Goal: Task Accomplishment & Management: Manage account settings

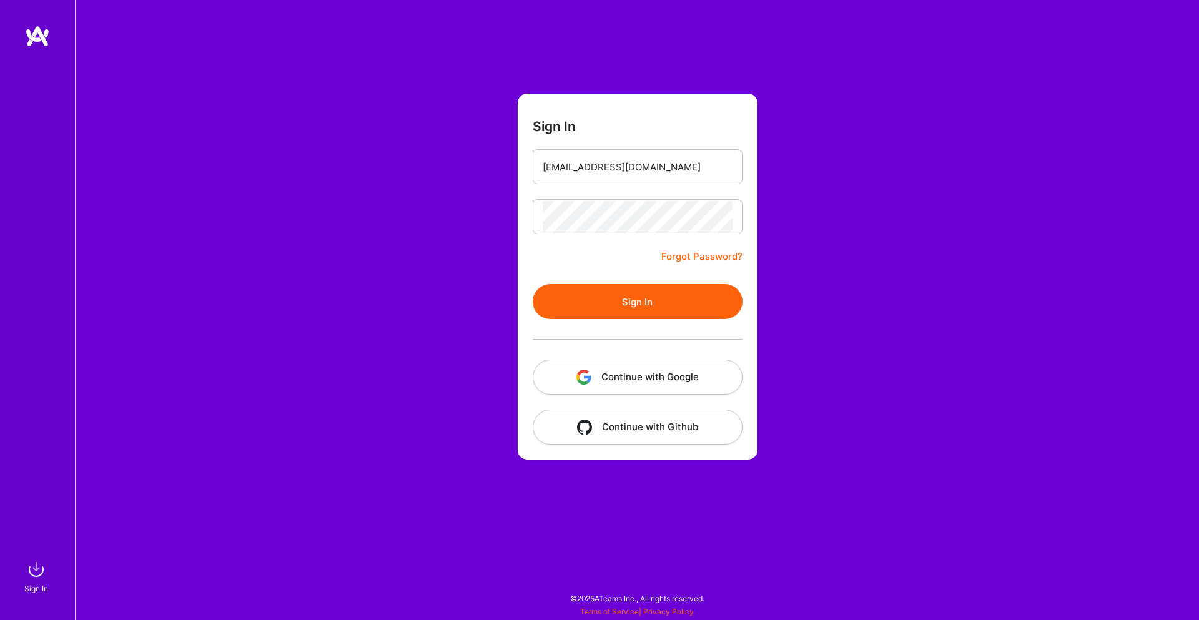
click at [694, 298] on button "Sign In" at bounding box center [637, 301] width 210 height 35
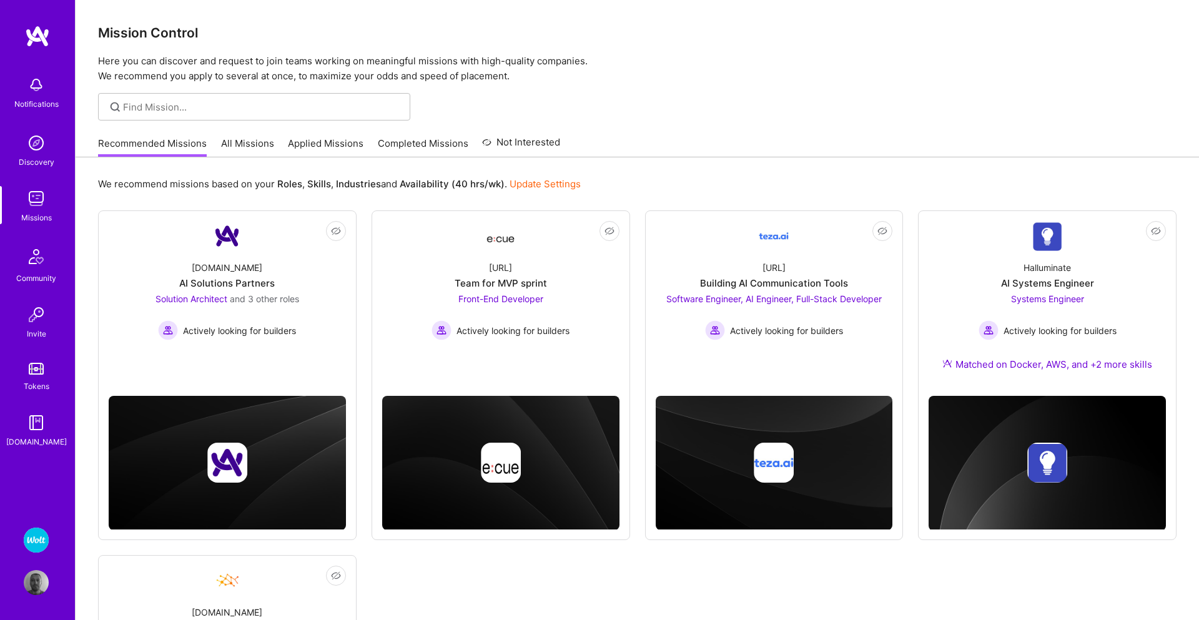
click at [31, 534] on img at bounding box center [36, 539] width 25 height 25
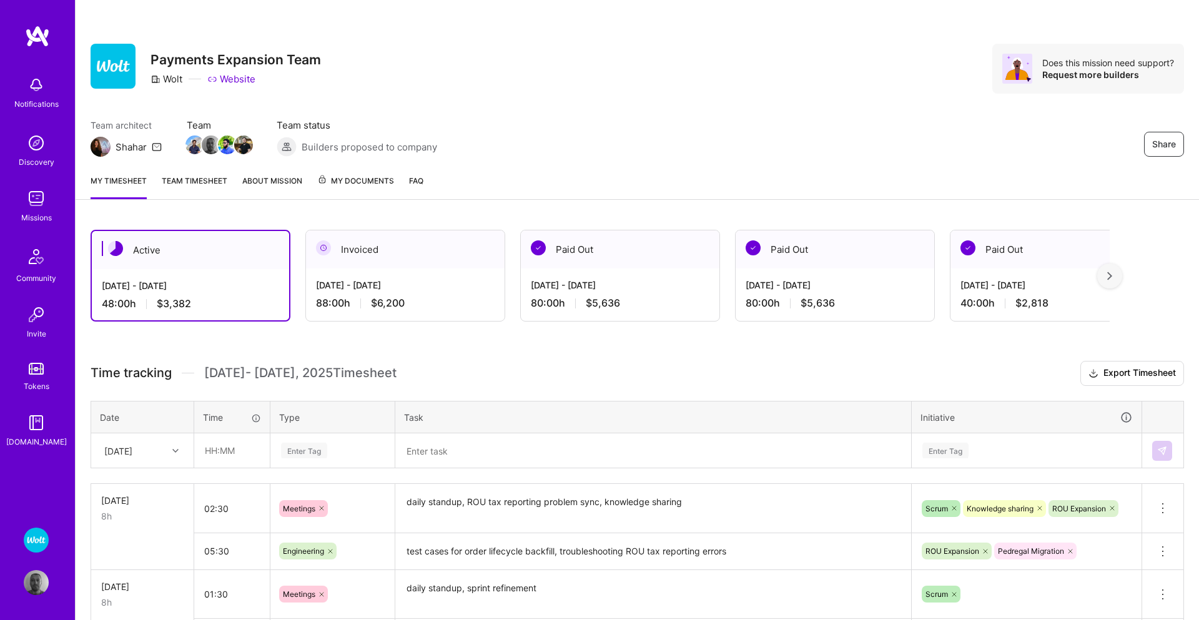
click at [335, 176] on span "My Documents" at bounding box center [355, 181] width 77 height 14
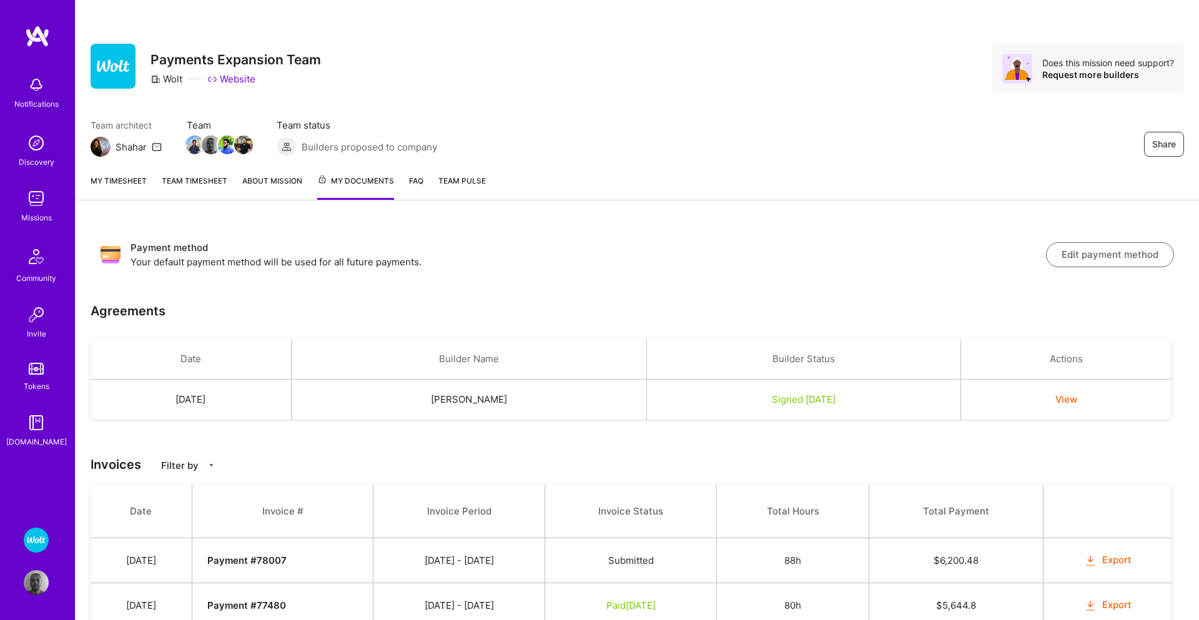
click at [1114, 557] on button "Export" at bounding box center [1107, 560] width 49 height 14
click at [967, 20] on div "Share Payments Expansion Team Wolt Website Does this mission need support? Requ…" at bounding box center [637, 82] width 1123 height 164
